Goal: Communication & Community: Answer question/provide support

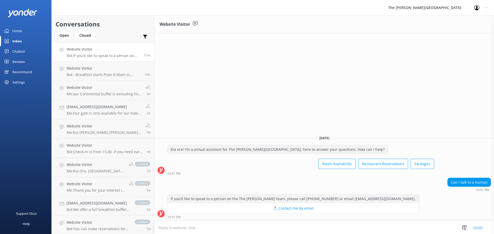
click at [245, 226] on textarea at bounding box center [323, 228] width 339 height 13
type textarea "Hello, how can we assist you?"
click at [478, 226] on button "Send" at bounding box center [477, 227] width 19 height 13
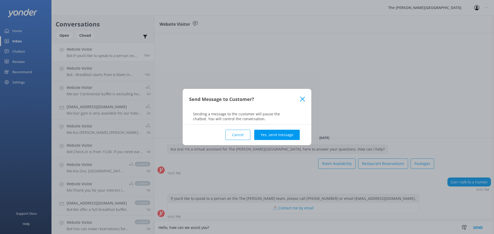
click at [304, 95] on div "Send Message to Customer?" at bounding box center [247, 99] width 129 height 21
click at [303, 98] on icon at bounding box center [302, 99] width 5 height 5
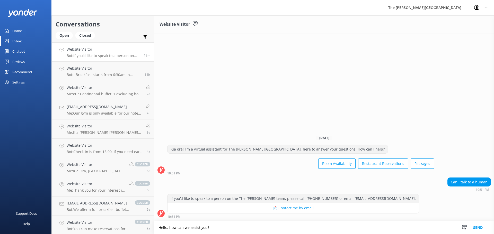
click at [282, 210] on button "📩 Contact me by email" at bounding box center [292, 208] width 251 height 10
click at [256, 225] on textarea "Hello, how can we assist you?" at bounding box center [323, 227] width 339 height 13
click at [254, 226] on textarea "Hello, how can we assist you?" at bounding box center [323, 227] width 339 height 13
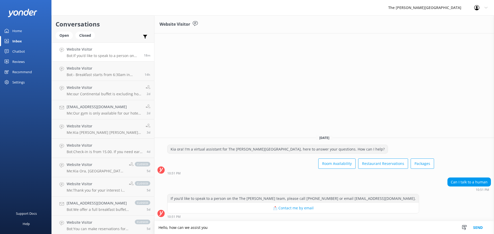
type textarea "Hello, how can we assist you?"
click at [474, 227] on button "Send" at bounding box center [477, 227] width 19 height 13
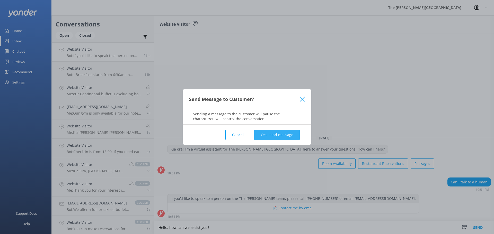
click at [276, 135] on button "Yes, send message" at bounding box center [277, 135] width 46 height 10
